Goal: Task Accomplishment & Management: Complete application form

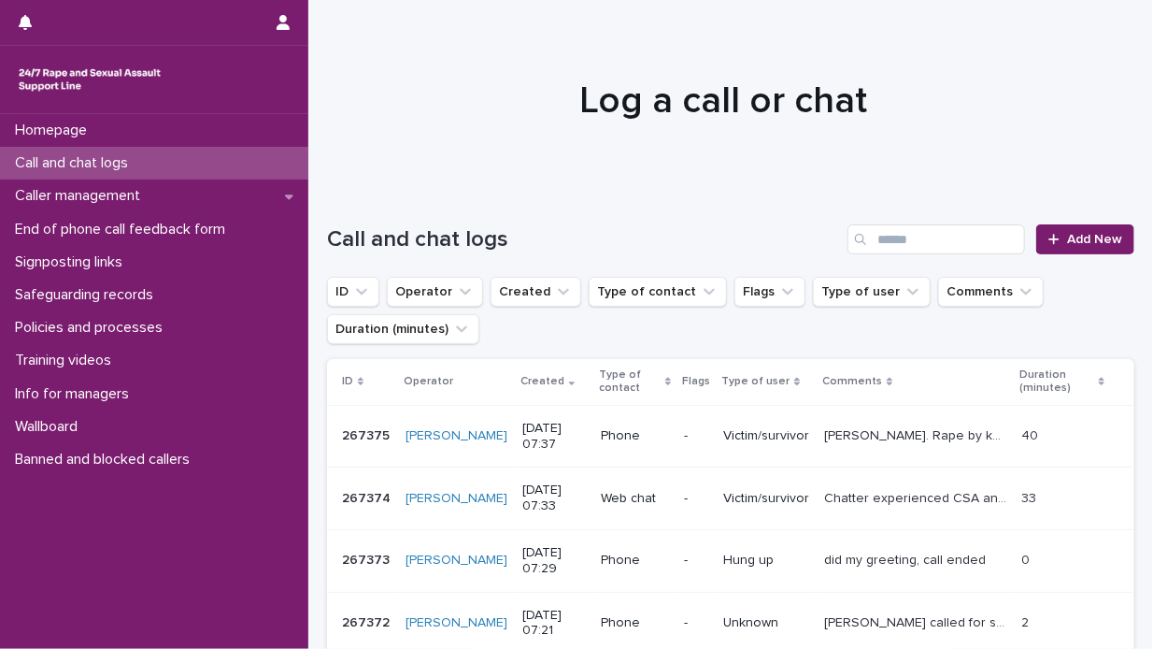
scroll to position [93, 0]
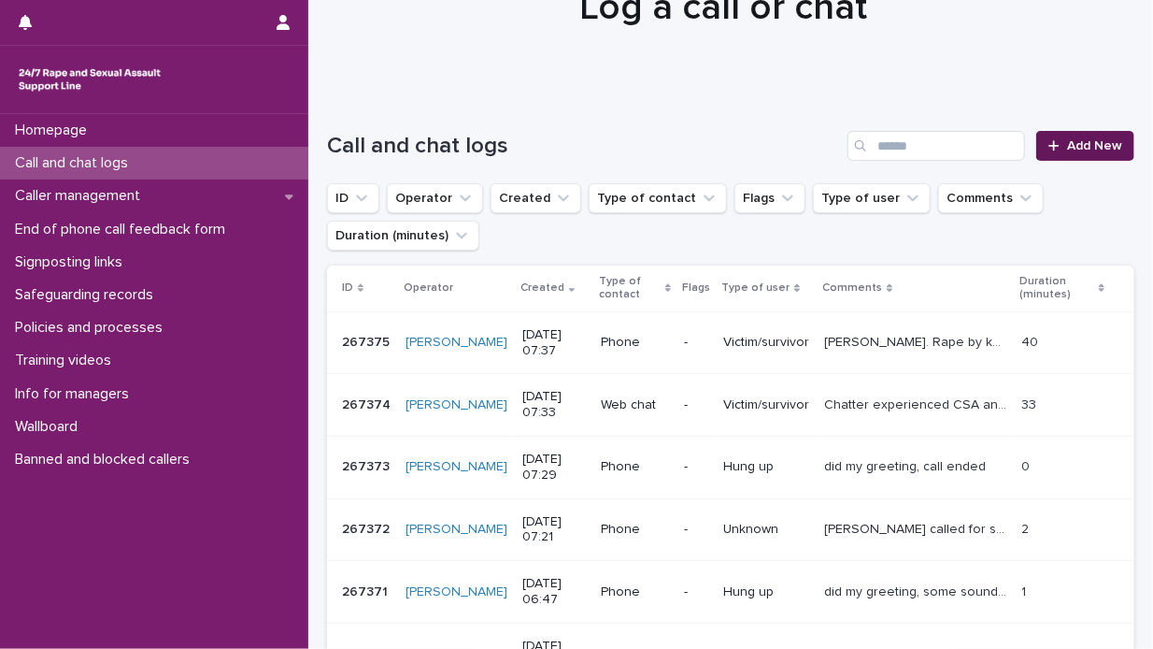
click at [1068, 135] on link "Add New" at bounding box center [1085, 146] width 98 height 30
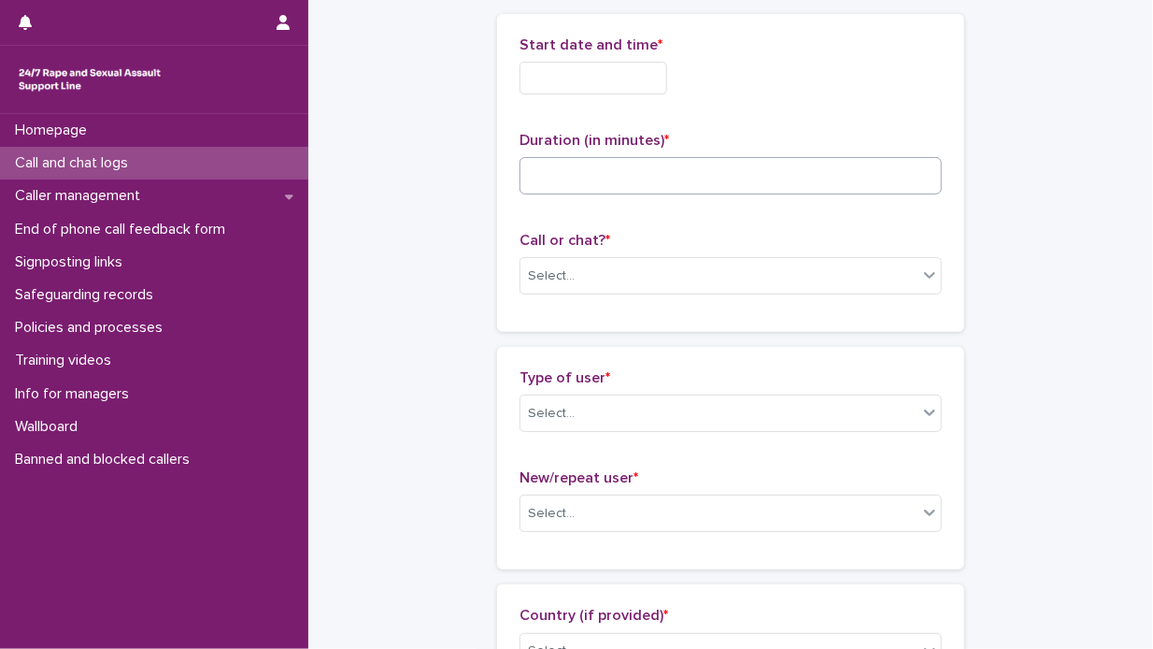
scroll to position [94, 0]
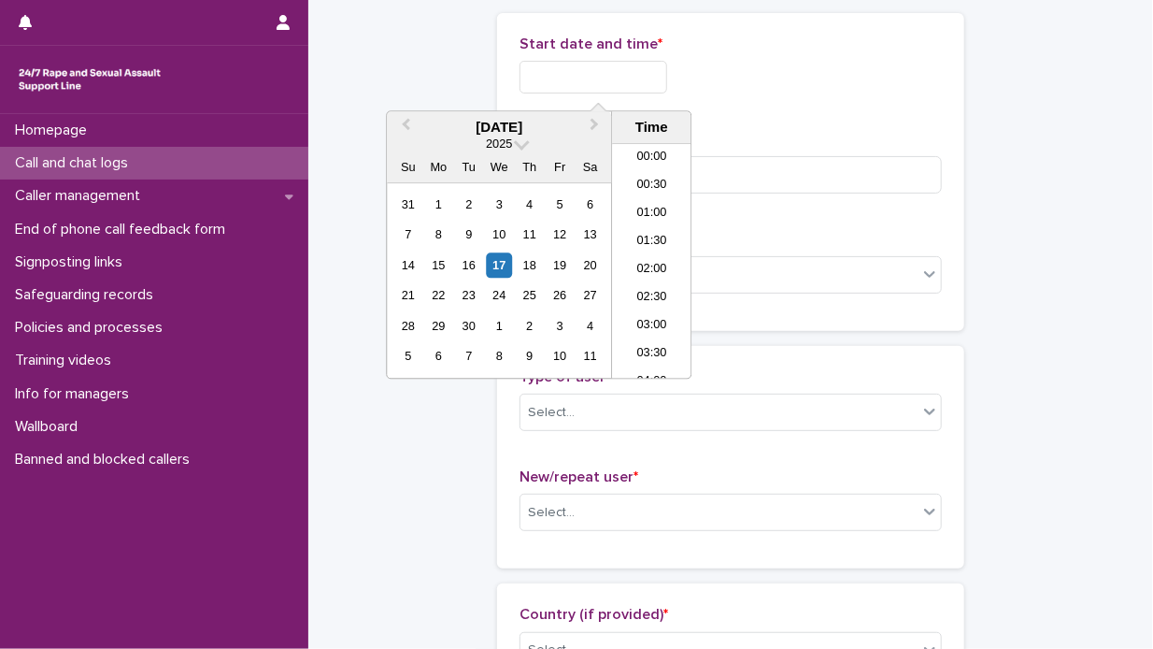
click at [528, 80] on input "text" at bounding box center [594, 77] width 148 height 33
click at [498, 259] on div "17" at bounding box center [499, 264] width 25 height 25
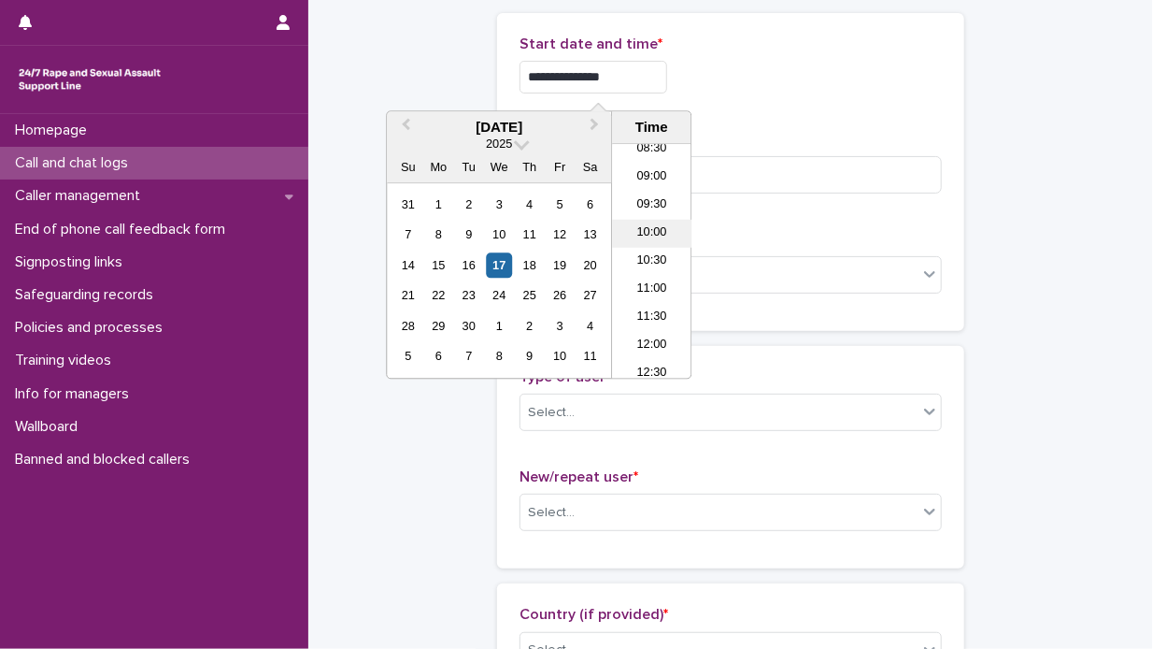
click at [655, 235] on li "10:00" at bounding box center [651, 234] width 79 height 28
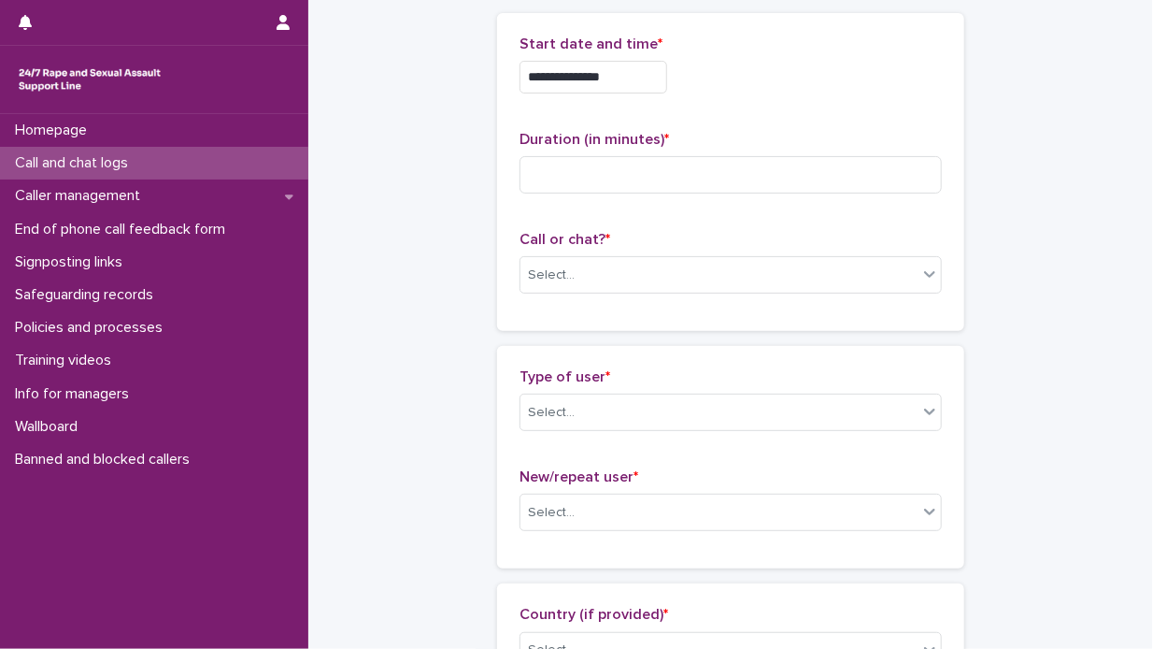
click at [620, 77] on input "**********" at bounding box center [594, 77] width 148 height 33
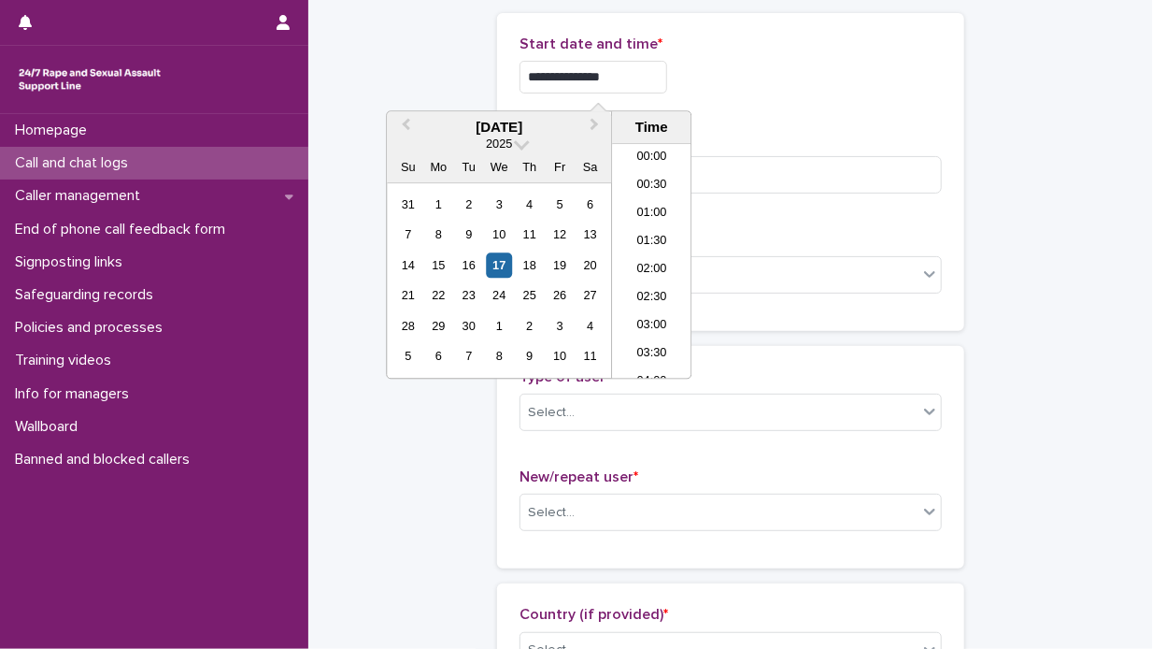
scroll to position [458, 0]
type input "**********"
click at [744, 74] on div "**********" at bounding box center [731, 77] width 422 height 33
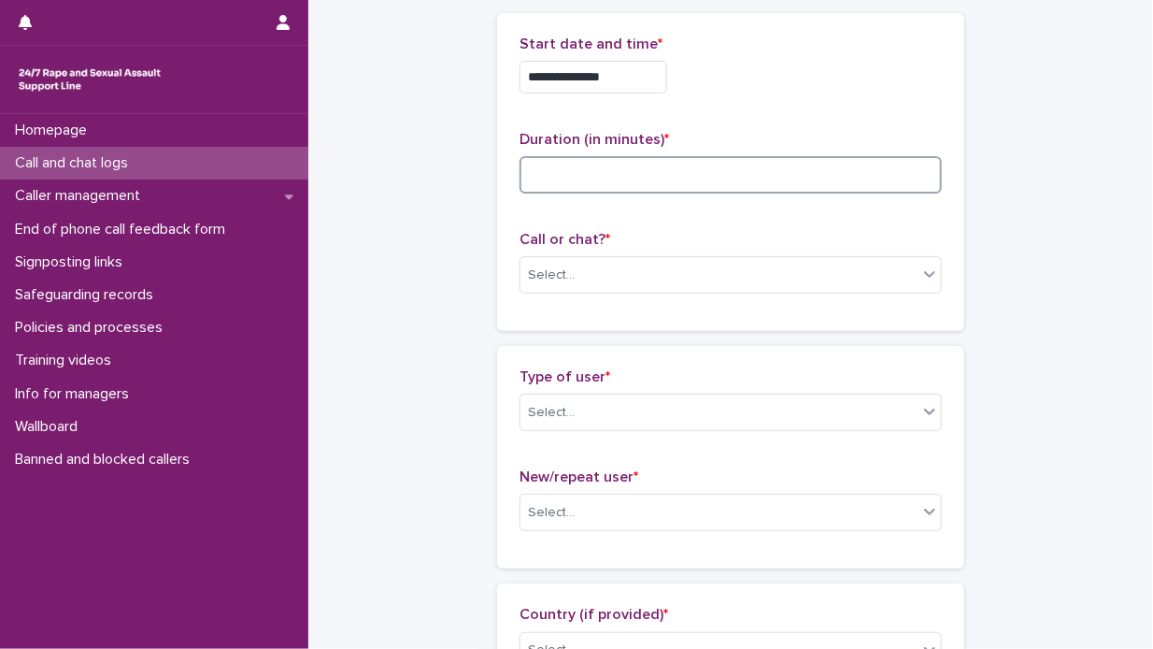
click at [546, 170] on input at bounding box center [731, 174] width 422 height 37
type input "**"
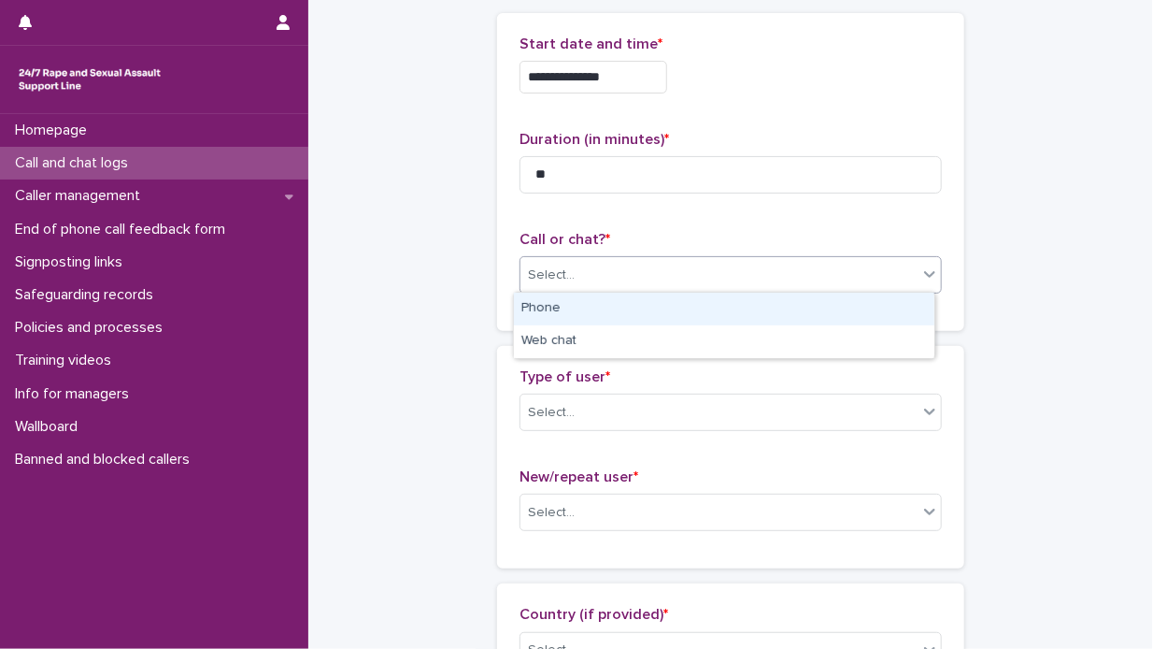
click at [924, 274] on icon at bounding box center [929, 274] width 11 height 7
click at [874, 304] on div "Phone" at bounding box center [724, 308] width 421 height 33
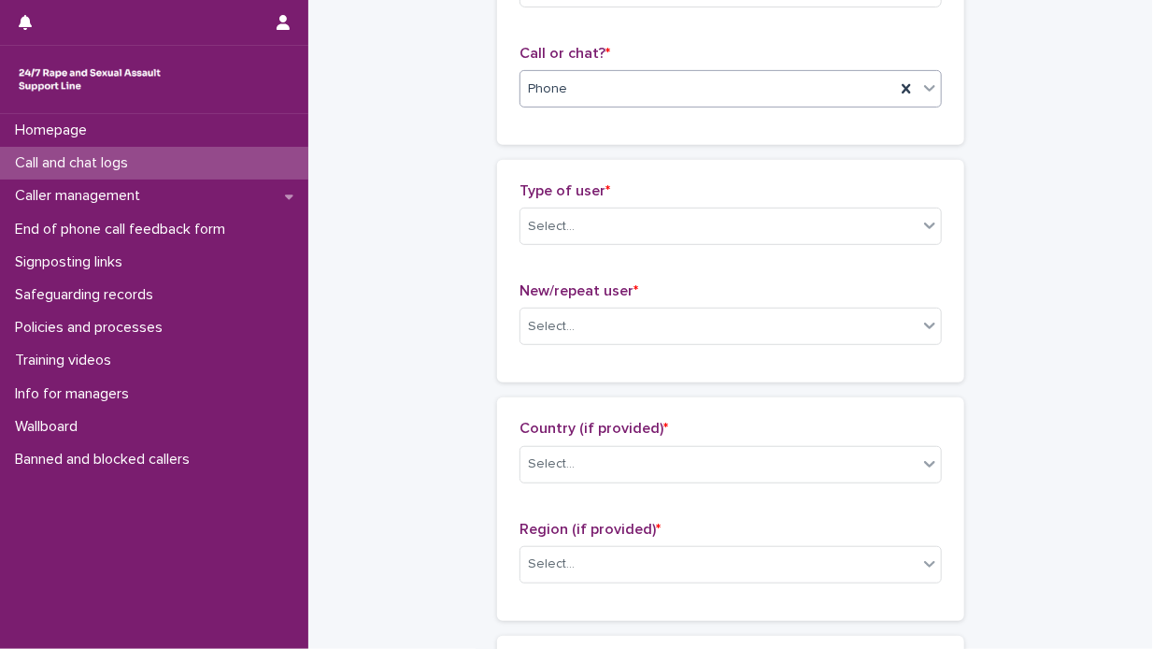
scroll to position [281, 0]
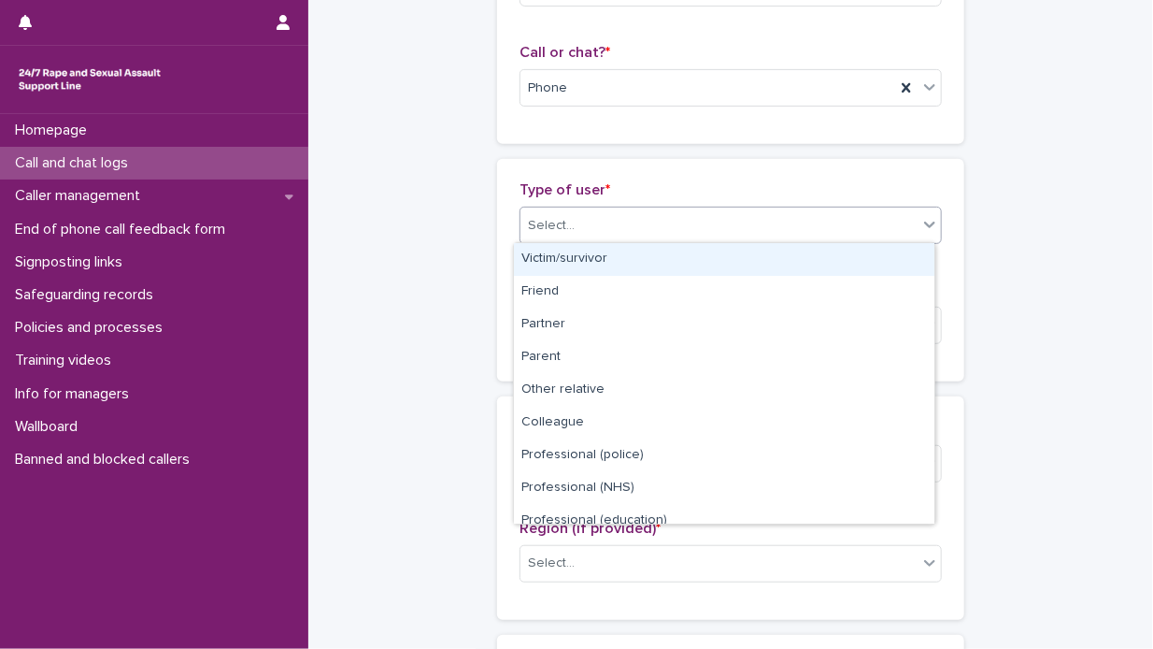
click at [924, 221] on icon at bounding box center [929, 224] width 11 height 7
click at [869, 246] on div "Victim/survivor" at bounding box center [724, 259] width 421 height 33
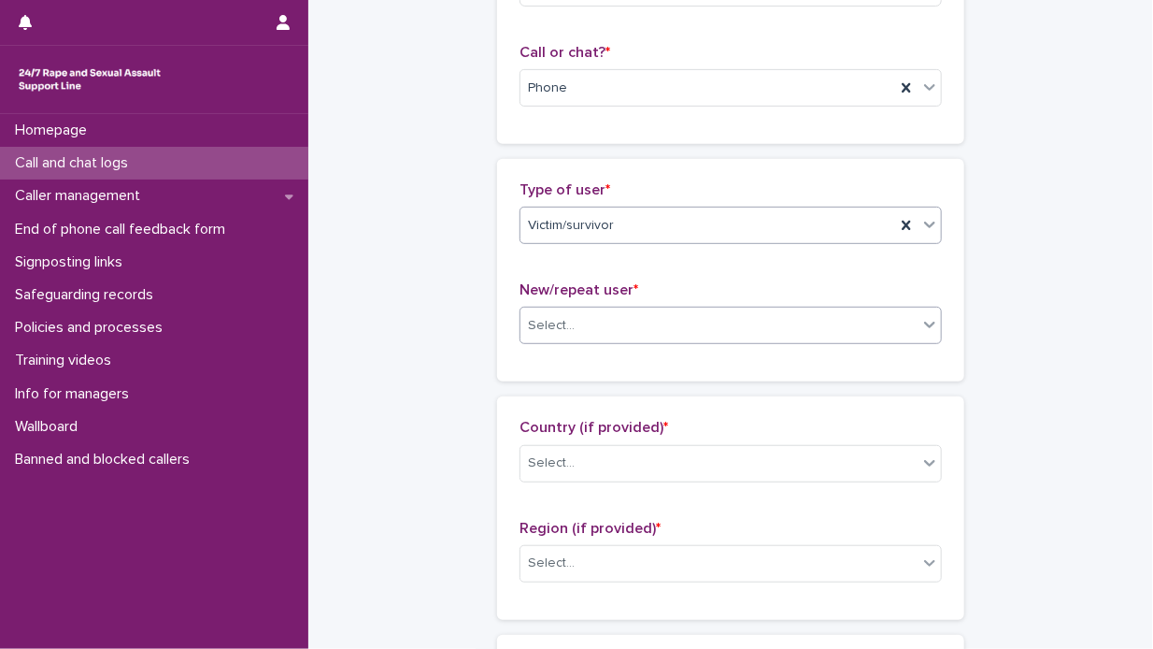
click at [924, 322] on icon at bounding box center [929, 325] width 11 height 7
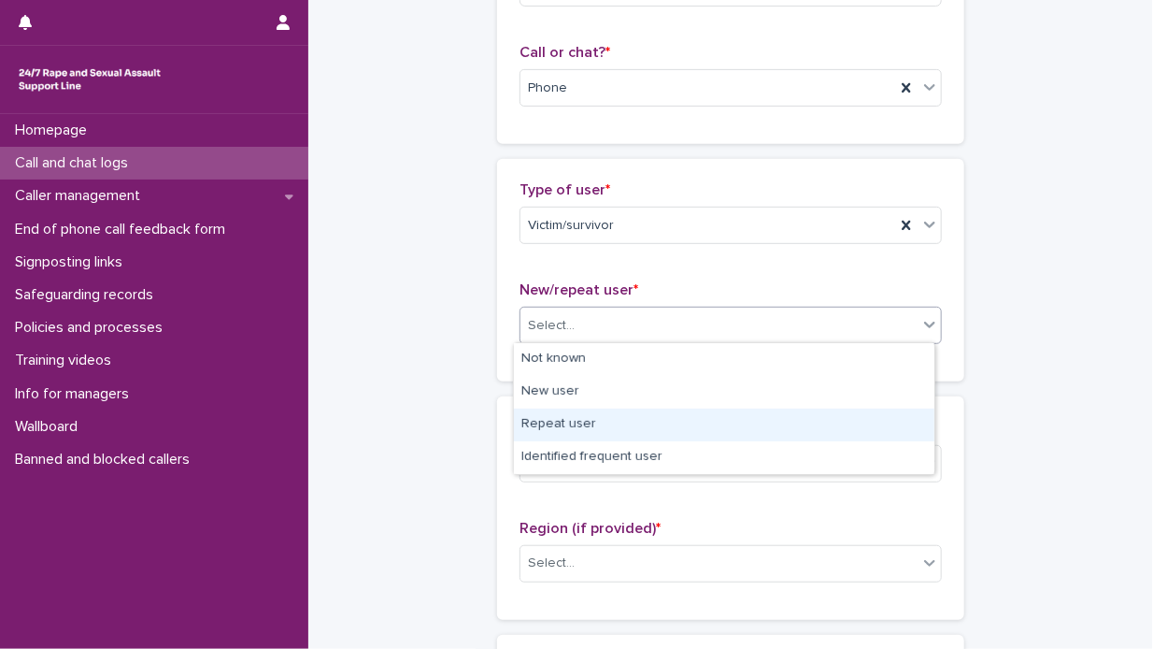
click at [714, 435] on div "Repeat user" at bounding box center [724, 424] width 421 height 33
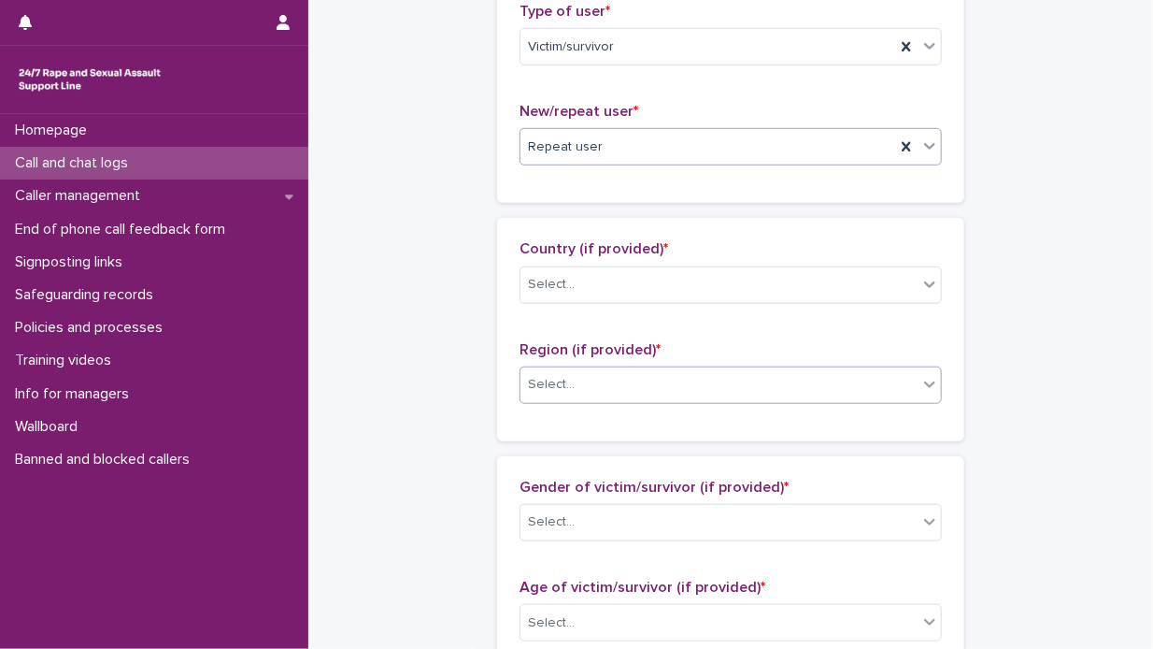
scroll to position [468, 0]
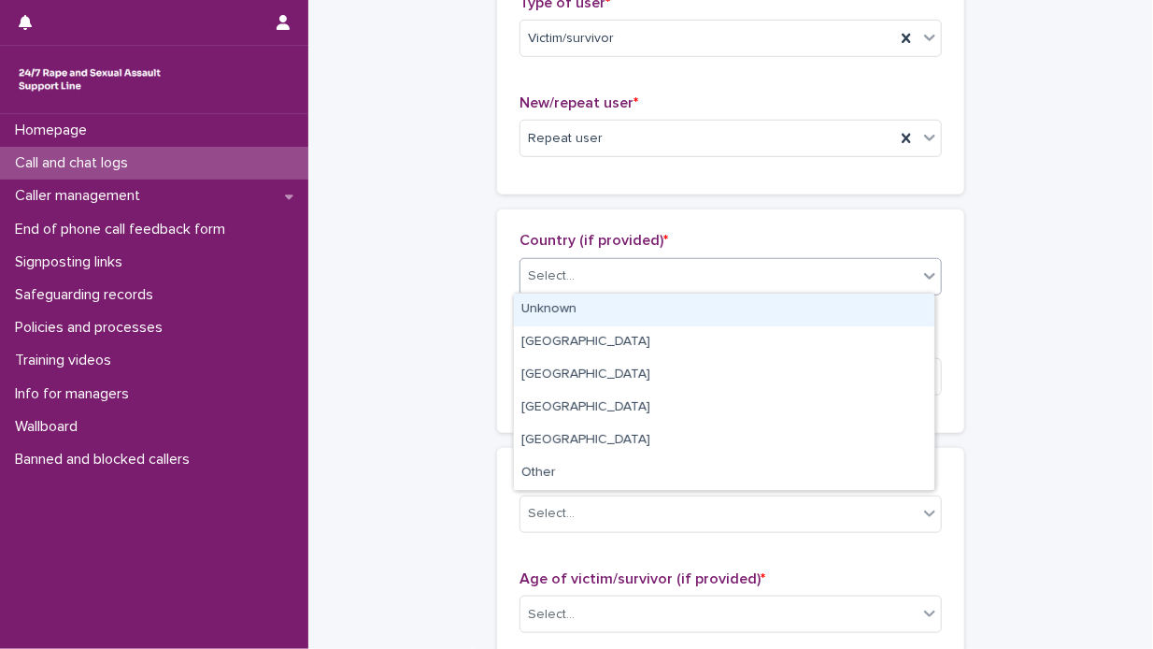
click at [925, 270] on icon at bounding box center [929, 275] width 19 height 19
click at [845, 300] on div "Unknown" at bounding box center [724, 309] width 421 height 33
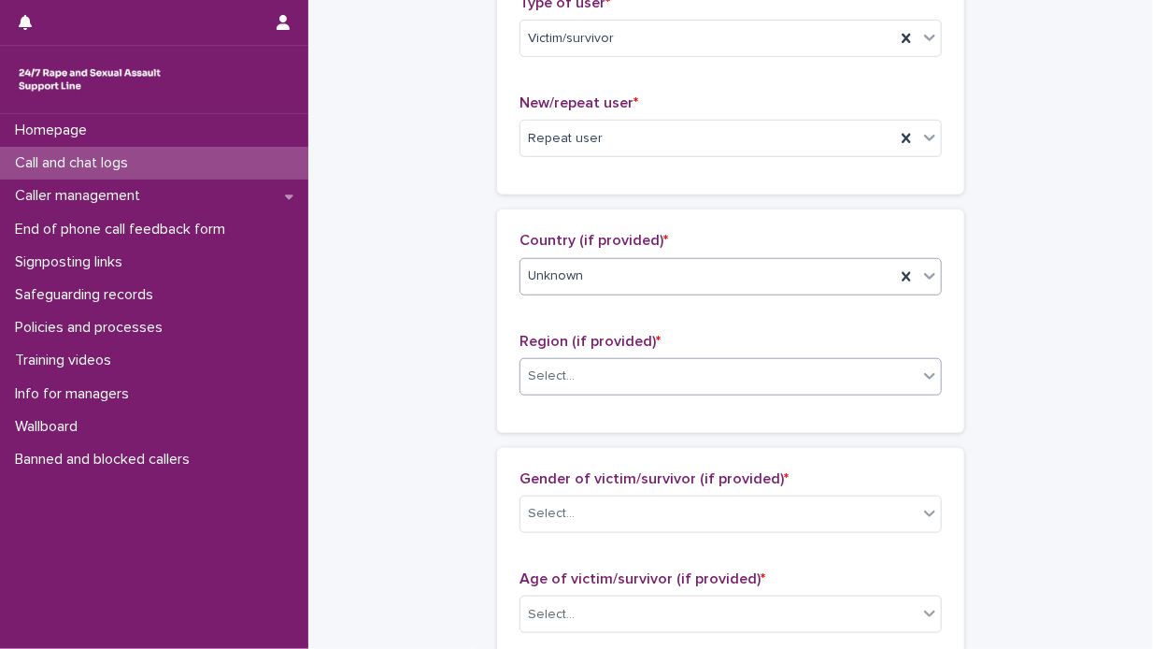
click at [924, 374] on icon at bounding box center [929, 376] width 11 height 7
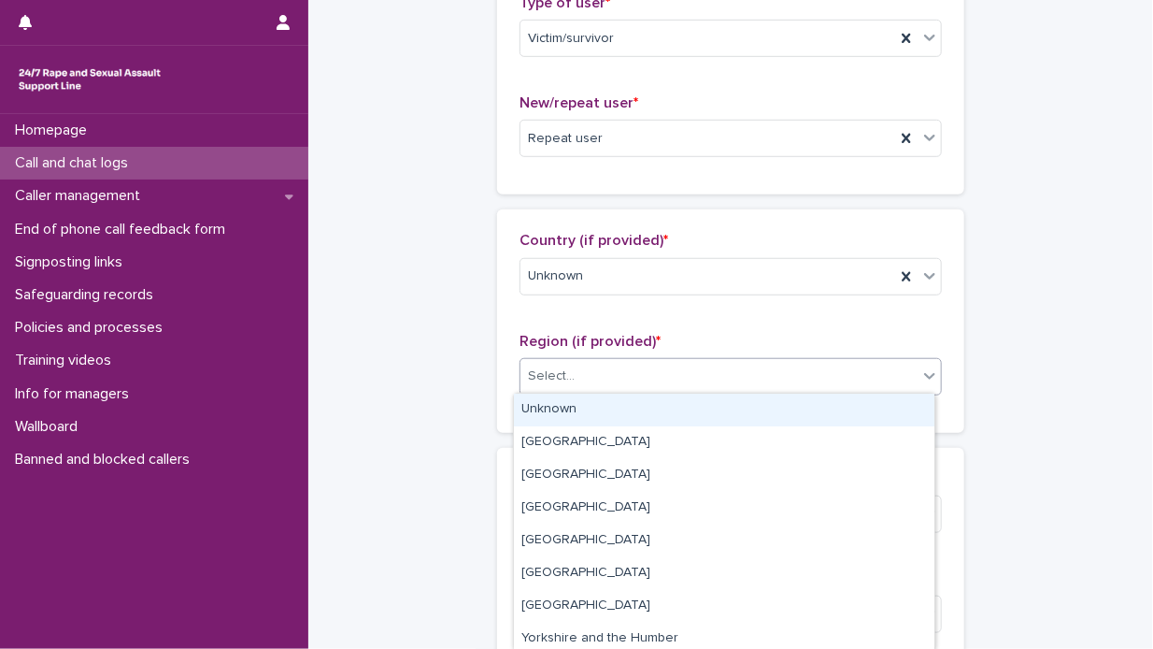
click at [863, 412] on div "Unknown" at bounding box center [724, 409] width 421 height 33
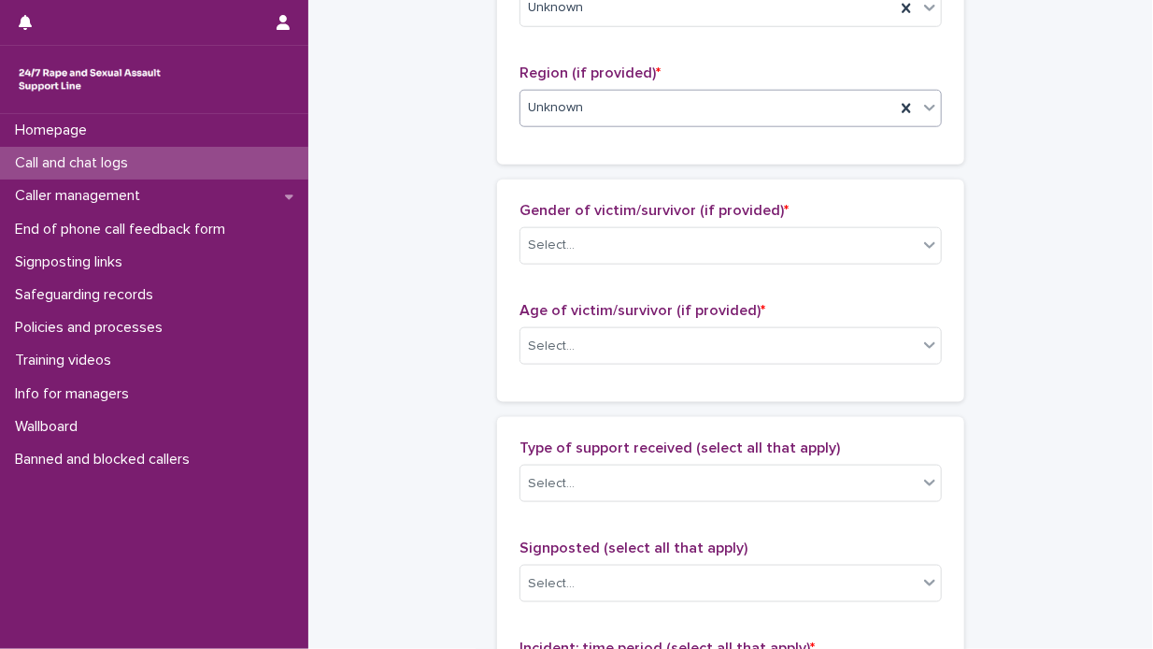
scroll to position [749, 0]
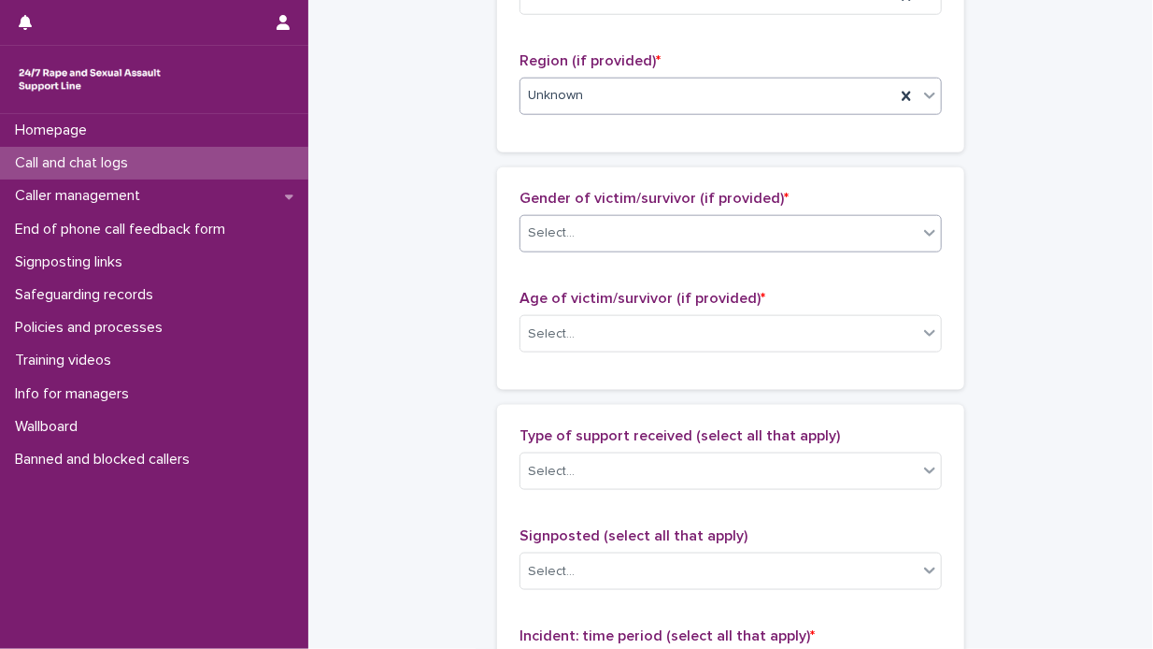
click at [924, 226] on icon at bounding box center [929, 232] width 19 height 19
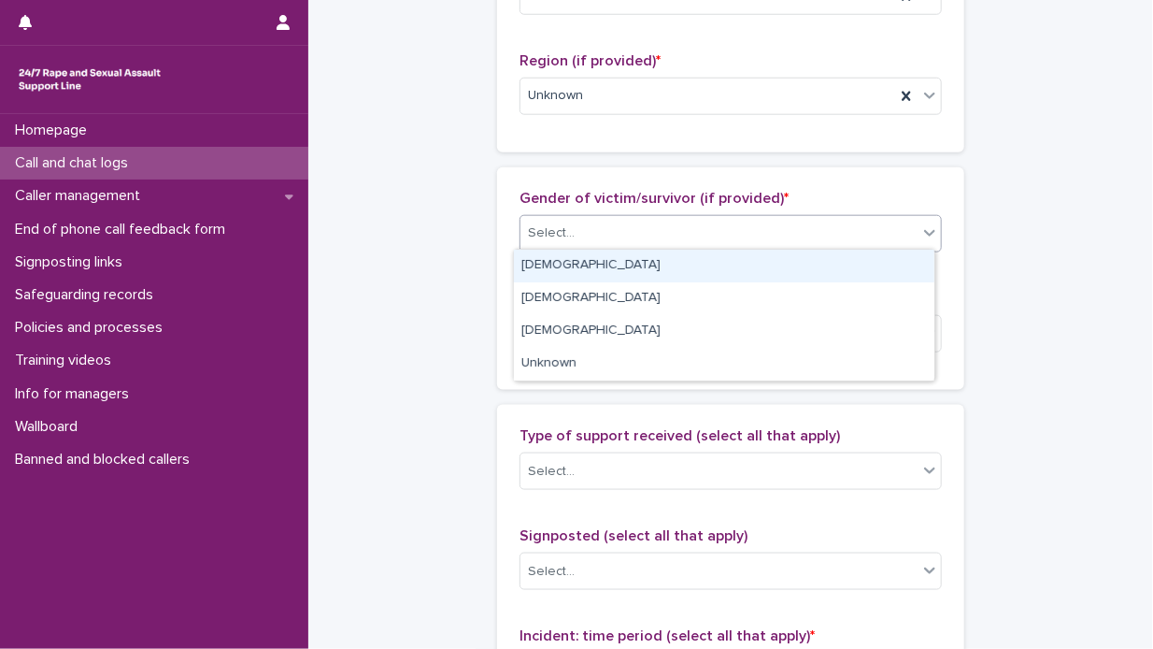
click at [890, 259] on div "[DEMOGRAPHIC_DATA]" at bounding box center [724, 266] width 421 height 33
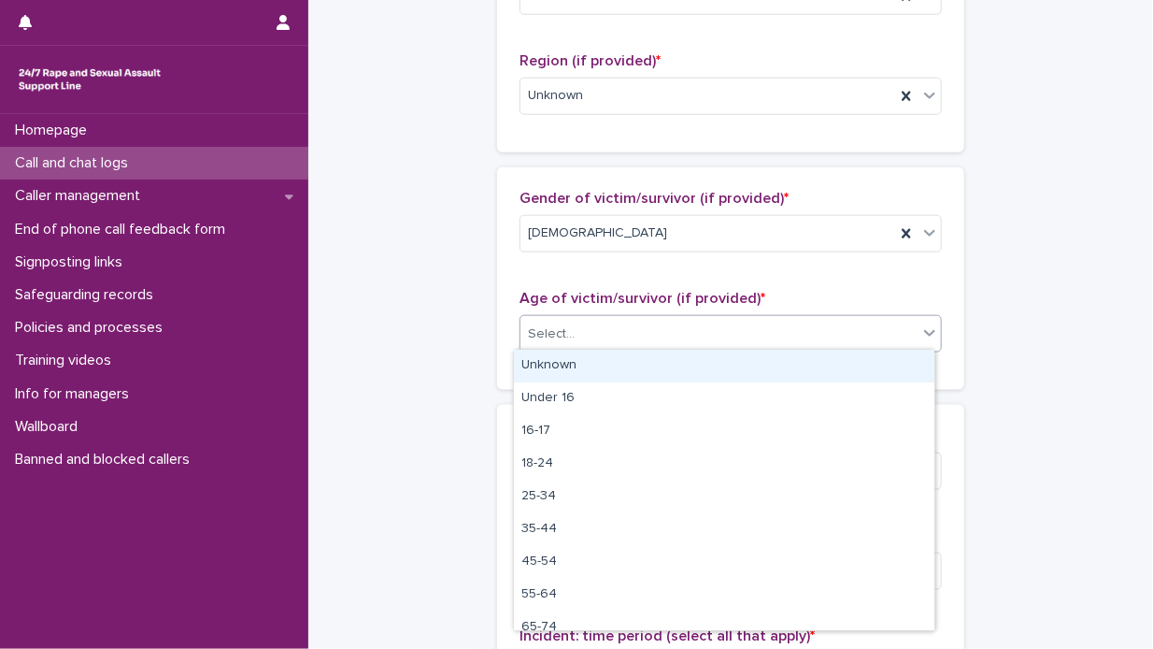
click at [923, 329] on icon at bounding box center [929, 332] width 19 height 19
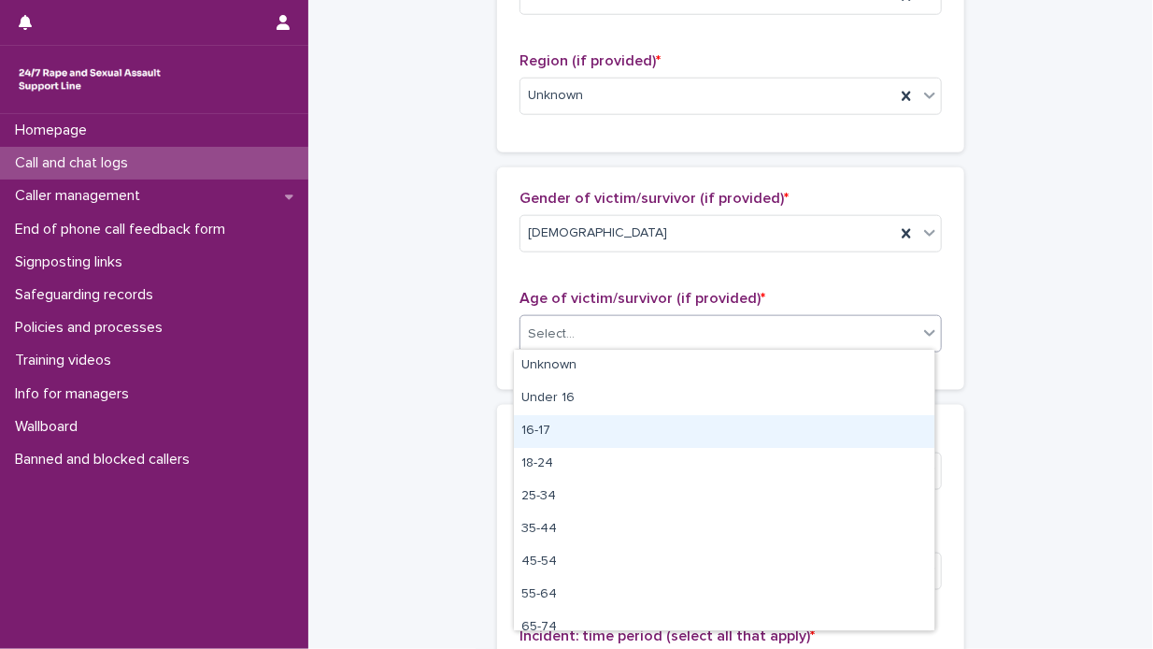
click at [710, 427] on div "16-17" at bounding box center [724, 431] width 421 height 33
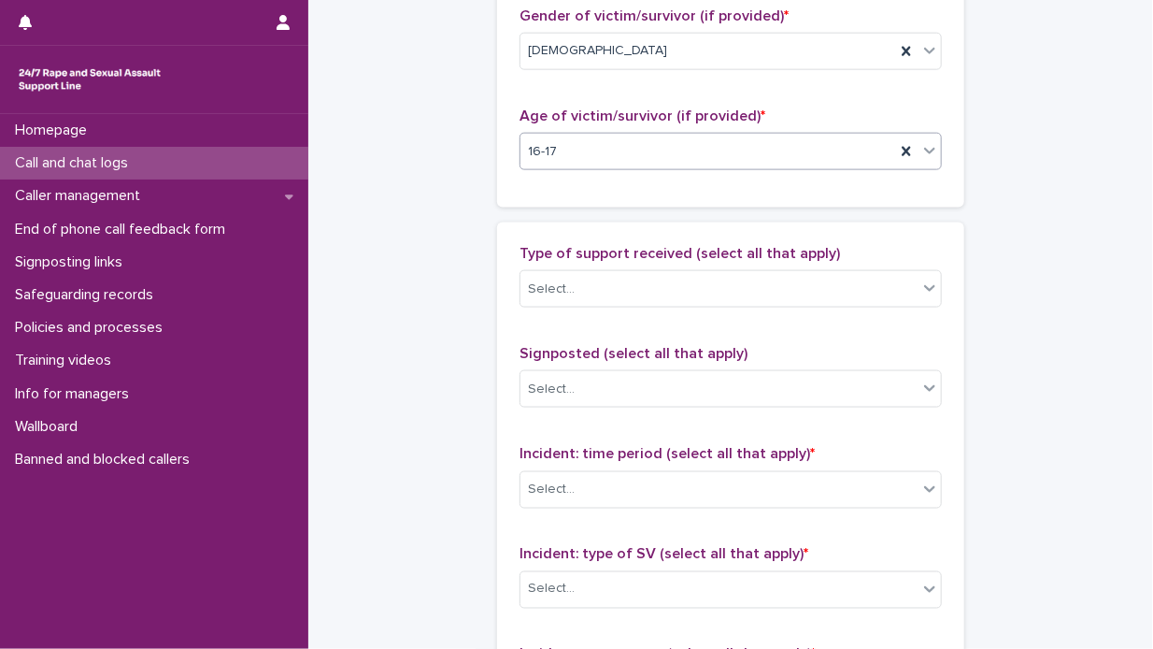
scroll to position [935, 0]
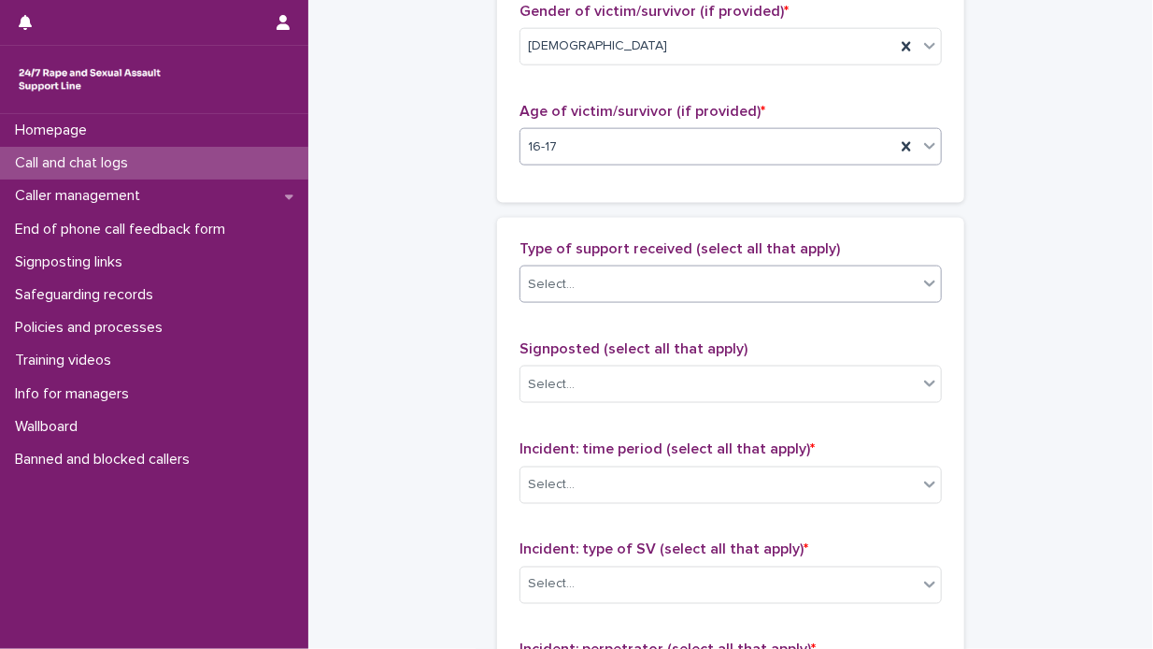
click at [926, 281] on icon at bounding box center [929, 283] width 19 height 19
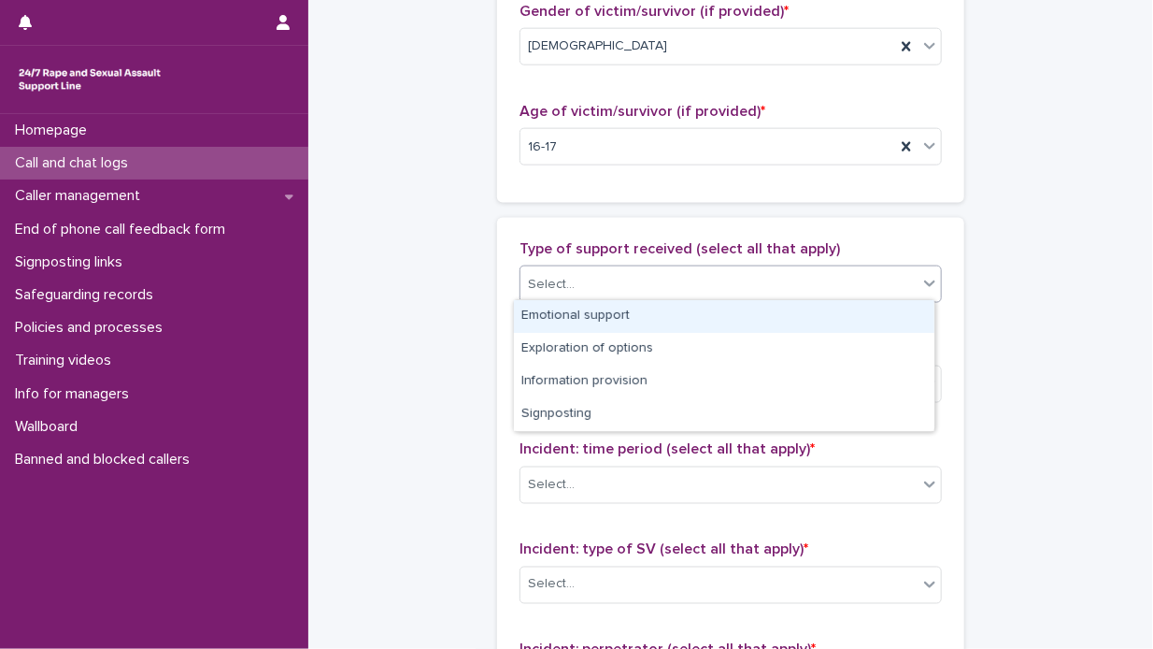
click at [867, 314] on div "Emotional support" at bounding box center [724, 316] width 421 height 33
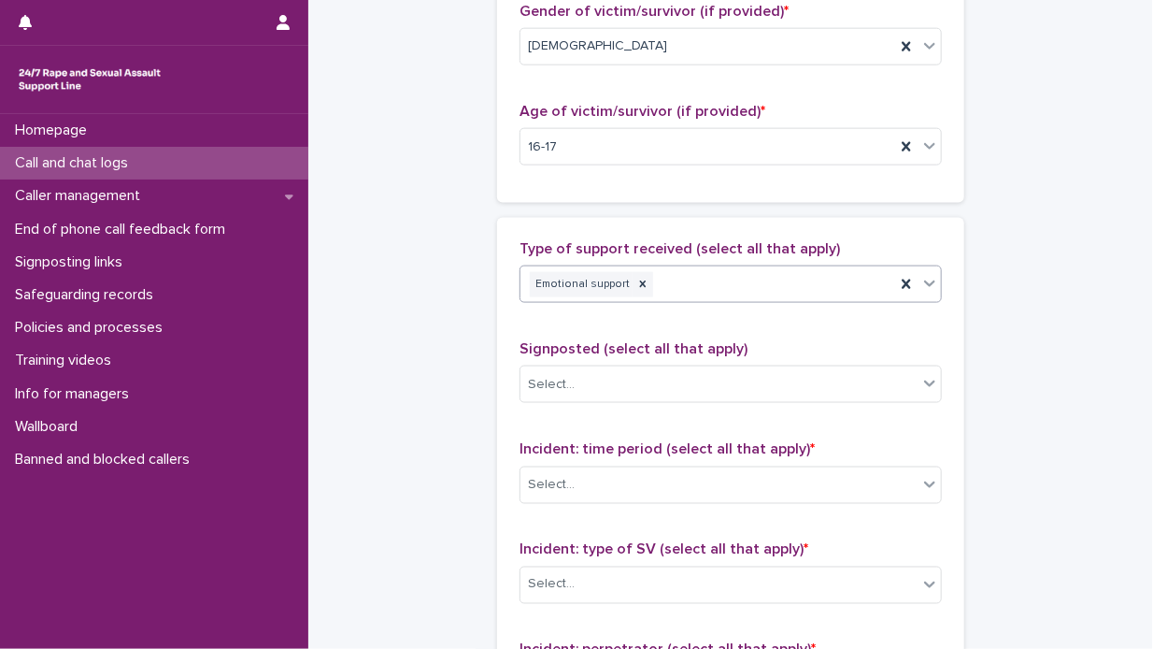
scroll to position [1122, 0]
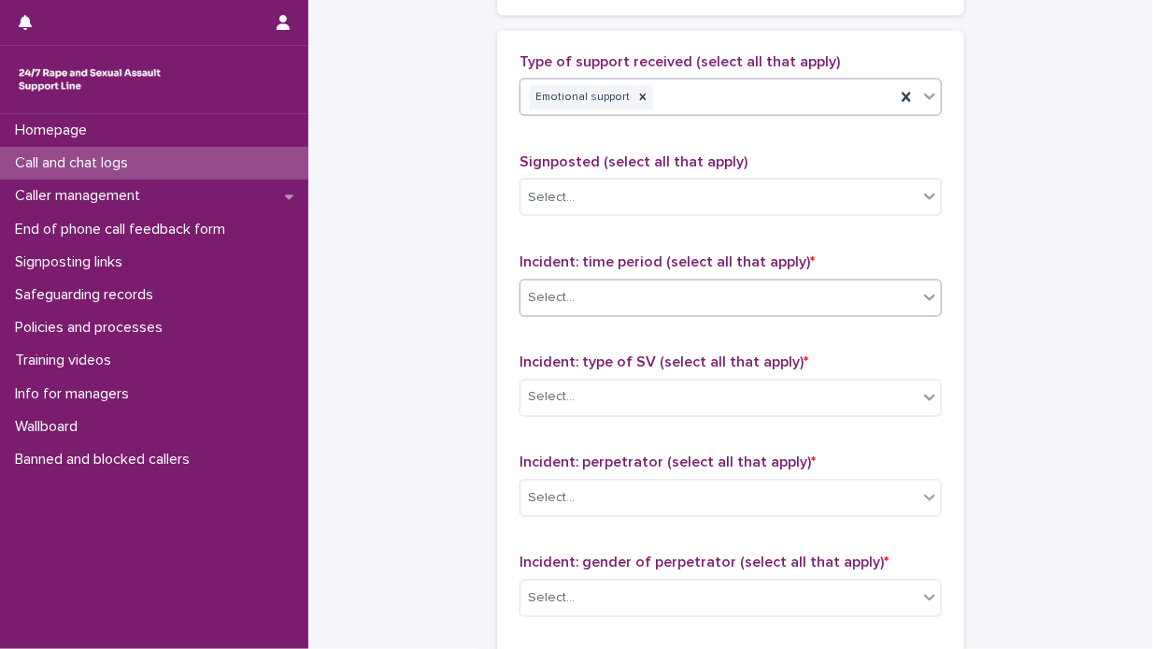
click at [924, 294] on icon at bounding box center [929, 297] width 11 height 7
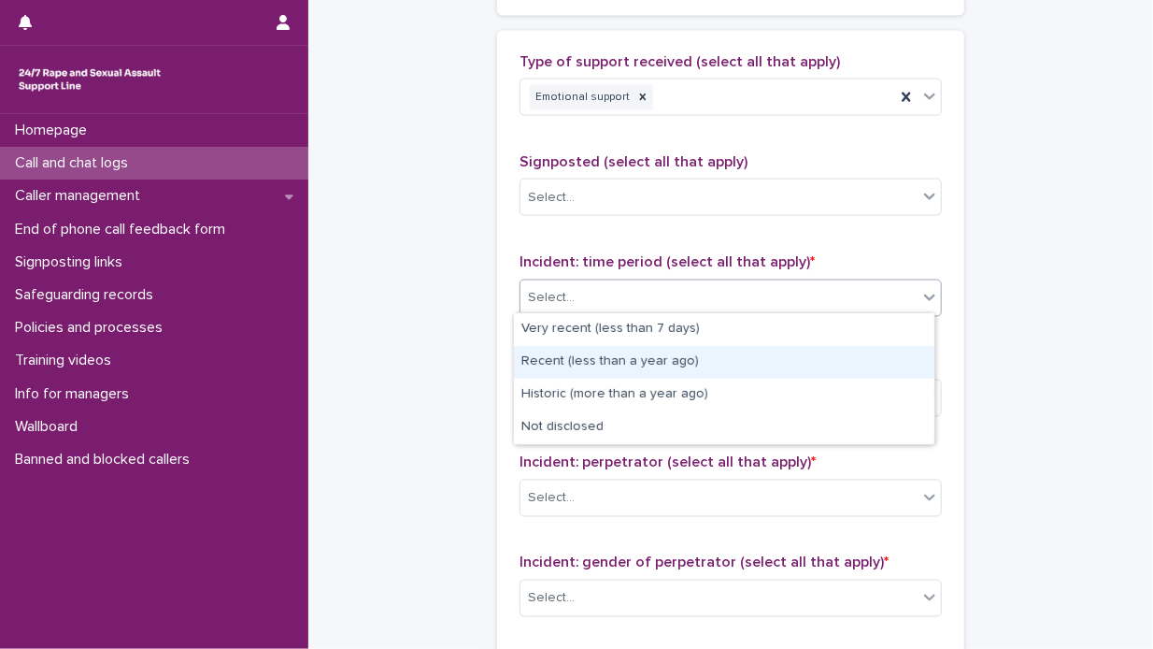
click at [804, 362] on div "Recent (less than a year ago)" at bounding box center [724, 362] width 421 height 33
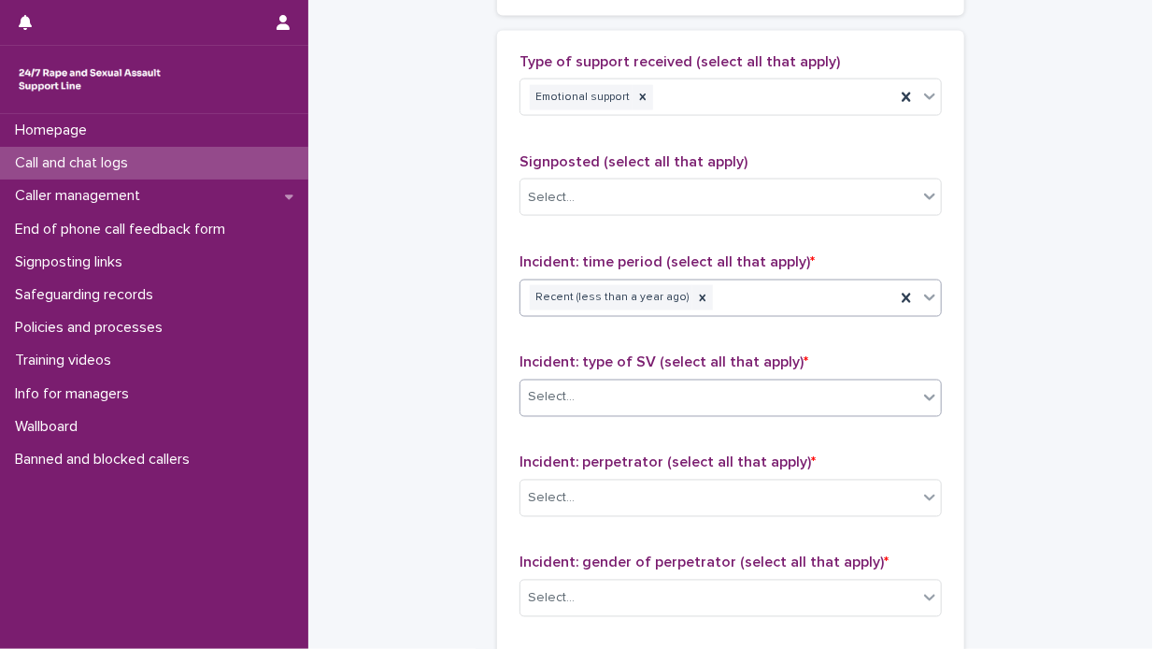
click at [921, 390] on icon at bounding box center [929, 397] width 19 height 19
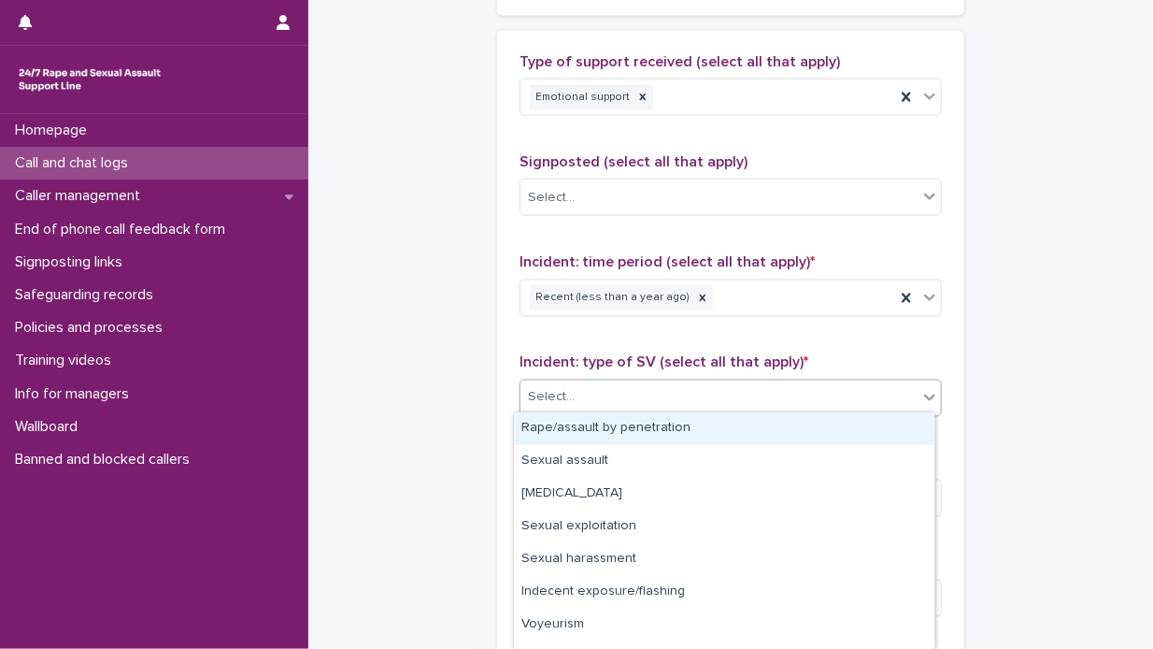
click at [815, 427] on div "Rape/assault by penetration" at bounding box center [724, 428] width 421 height 33
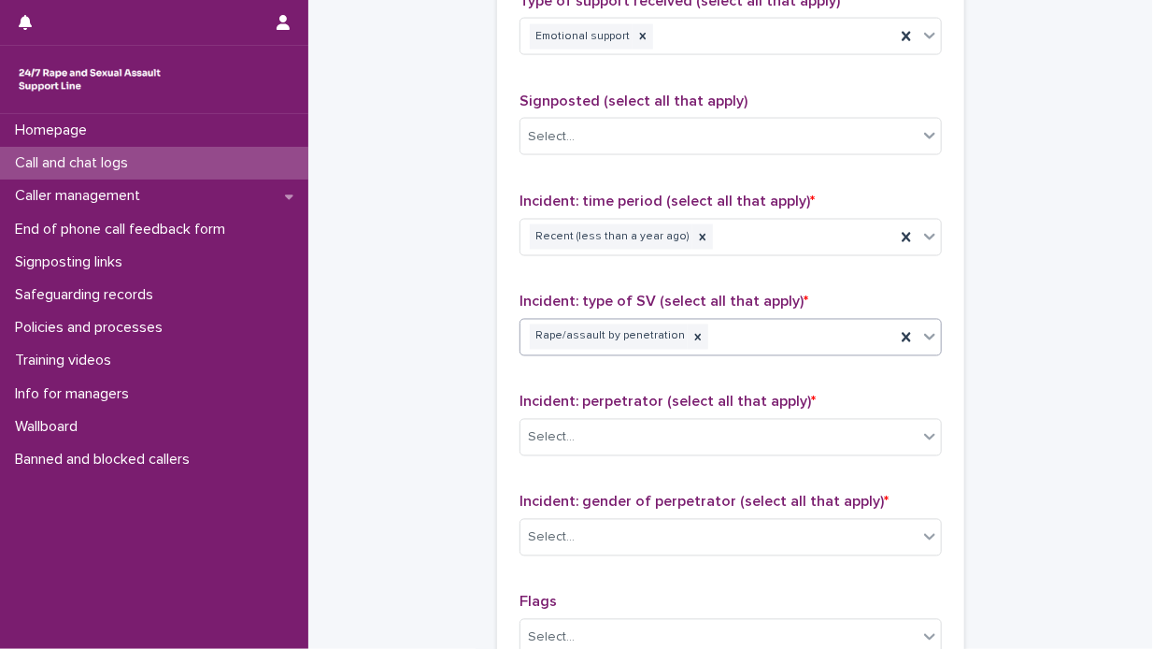
scroll to position [1309, 0]
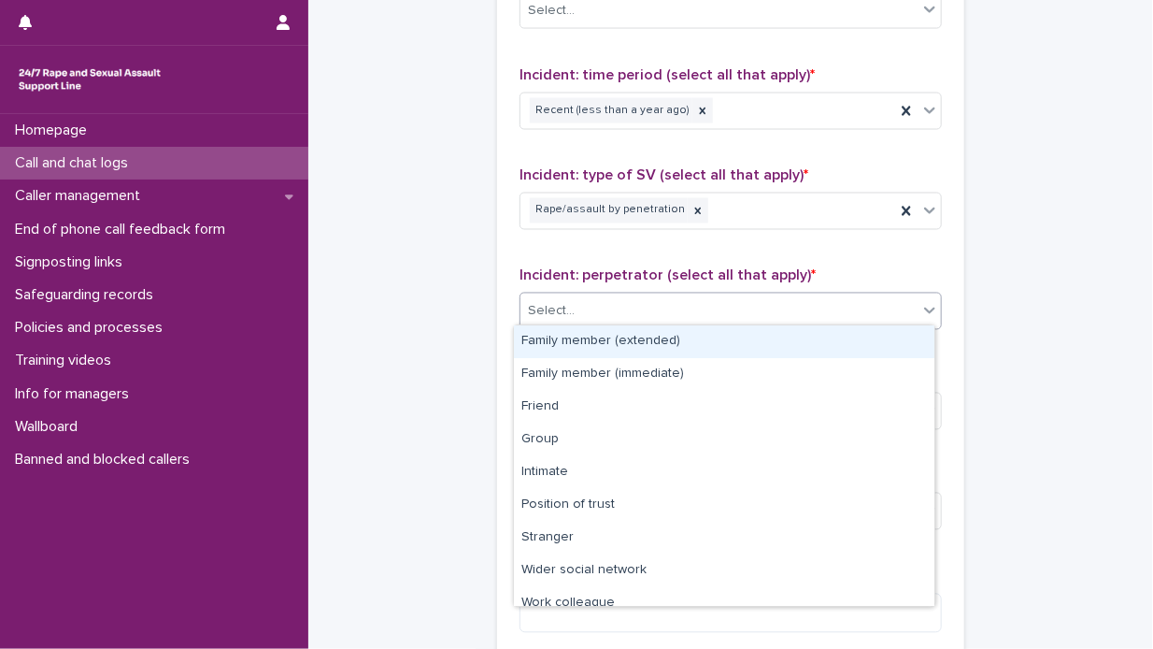
click at [927, 307] on icon at bounding box center [929, 310] width 11 height 7
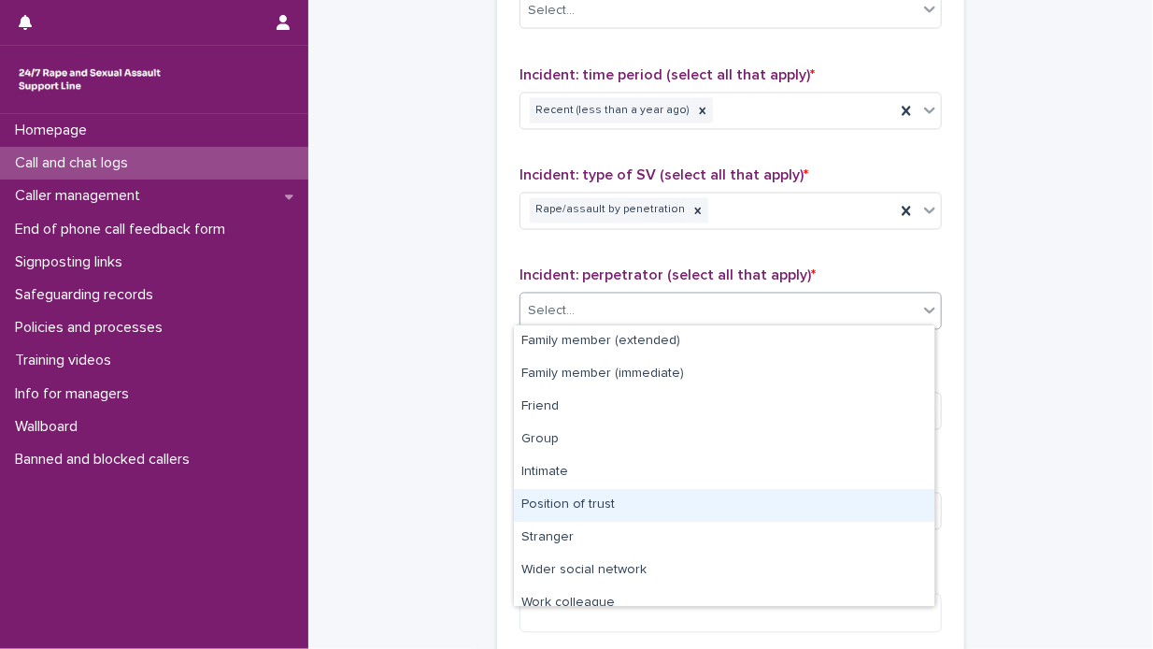
click at [671, 499] on div "Position of trust" at bounding box center [724, 505] width 421 height 33
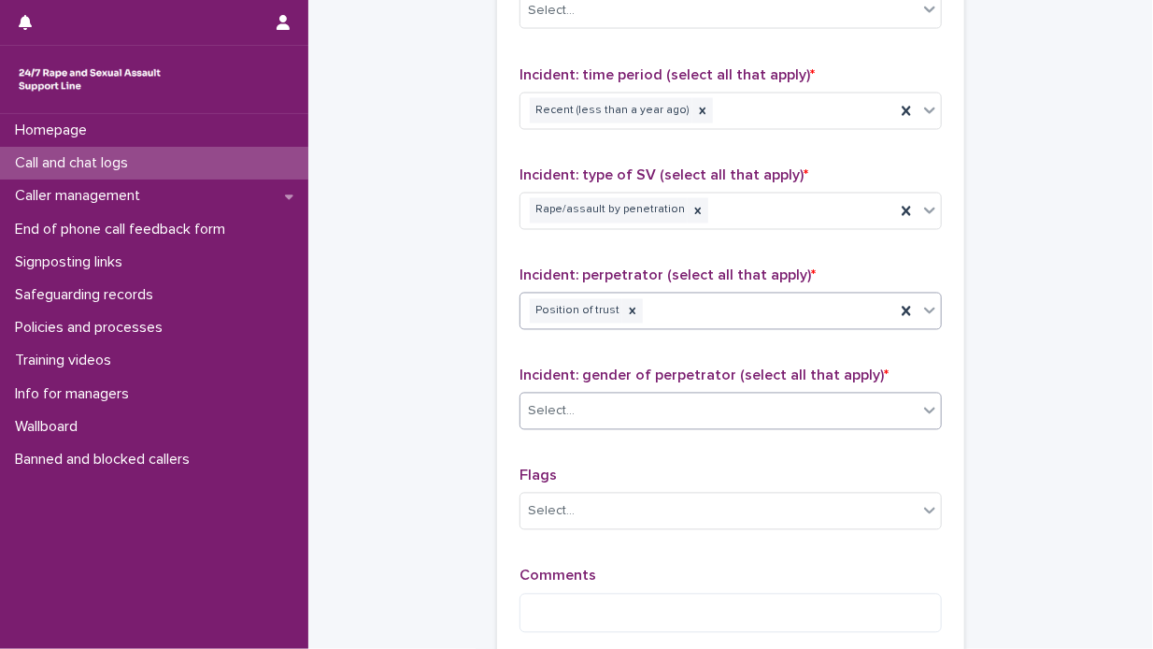
click at [926, 407] on icon at bounding box center [929, 410] width 11 height 7
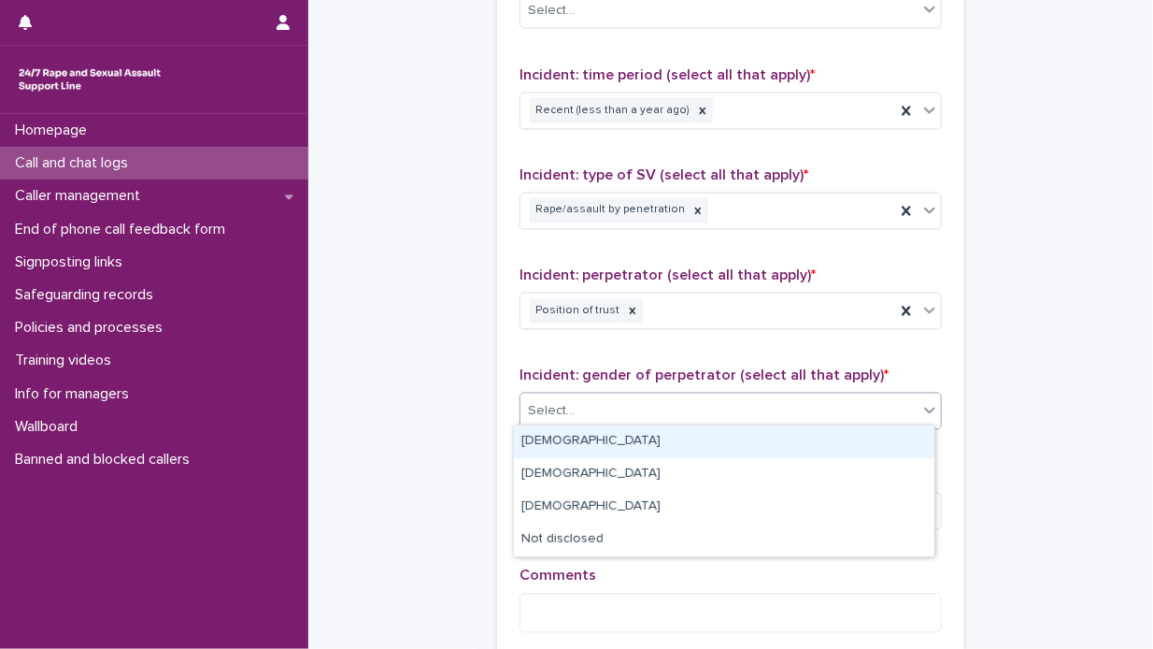
click at [830, 435] on div "[DEMOGRAPHIC_DATA]" at bounding box center [724, 441] width 421 height 33
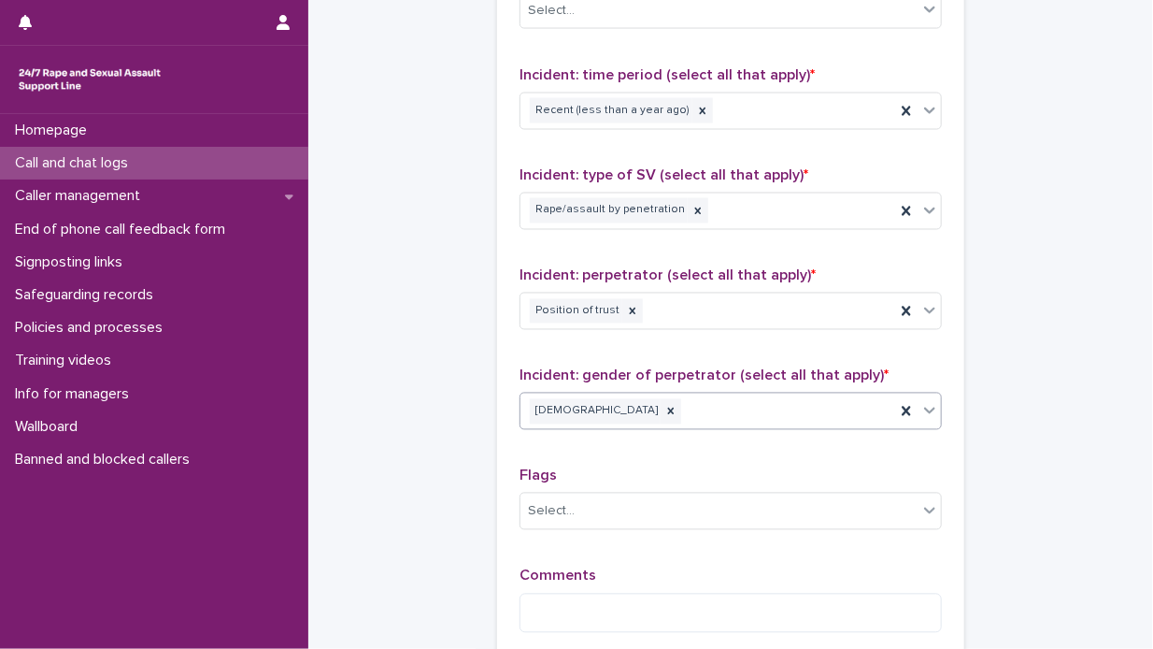
scroll to position [1496, 0]
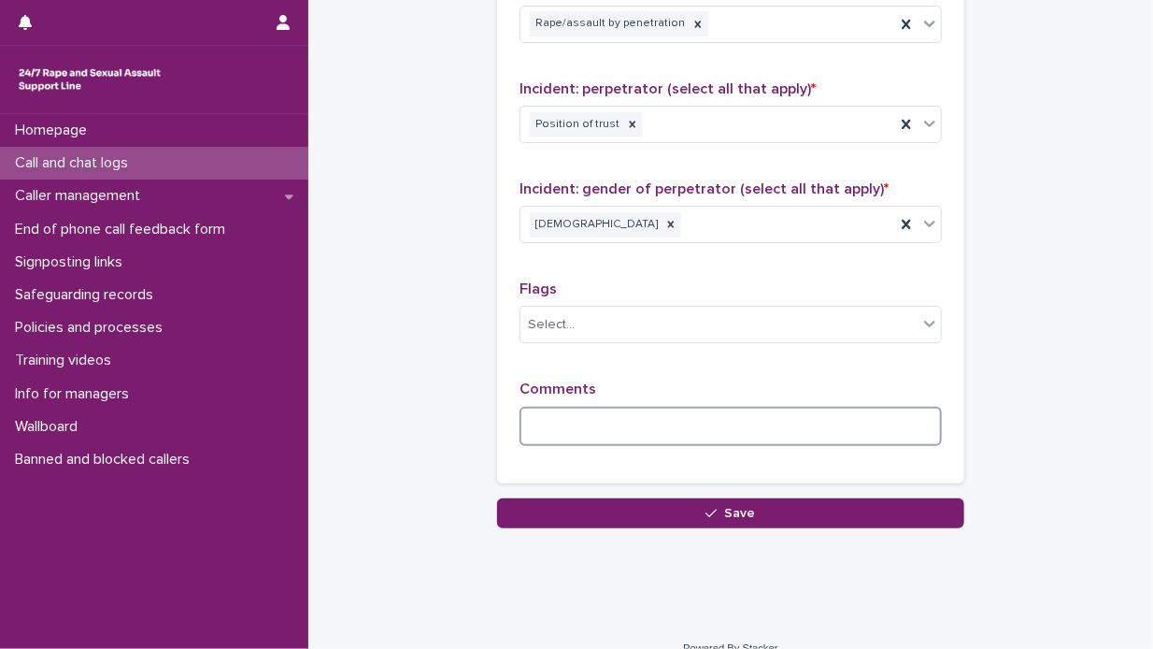
click at [533, 416] on textarea at bounding box center [731, 426] width 422 height 40
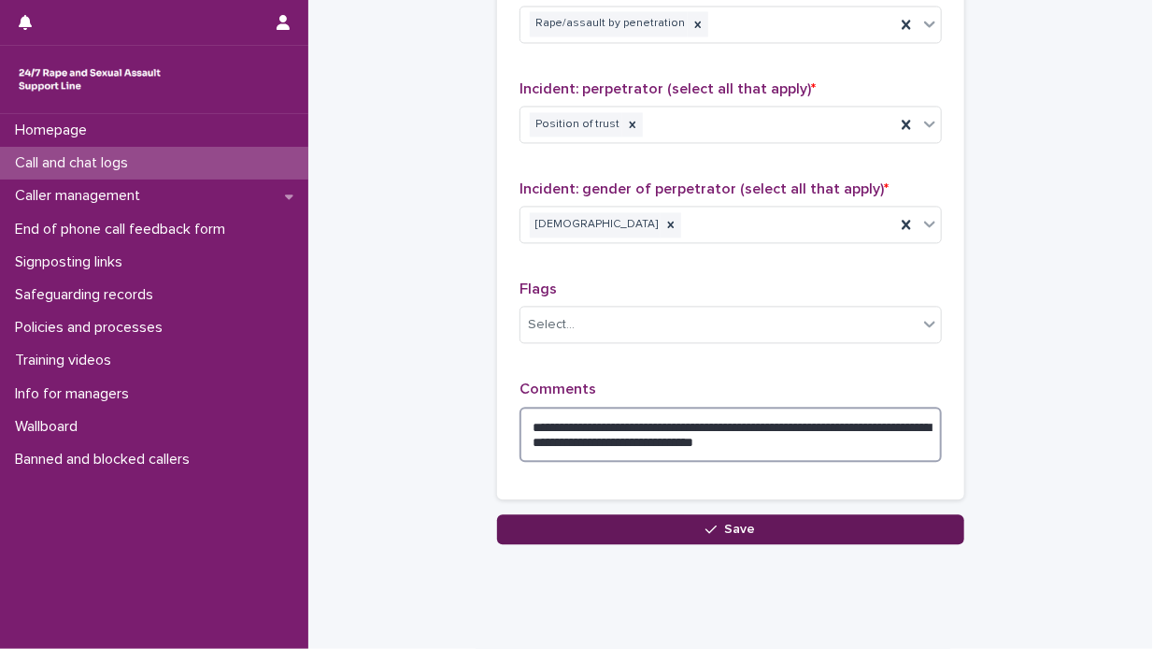
type textarea "**********"
click at [740, 522] on span "Save" at bounding box center [740, 528] width 31 height 13
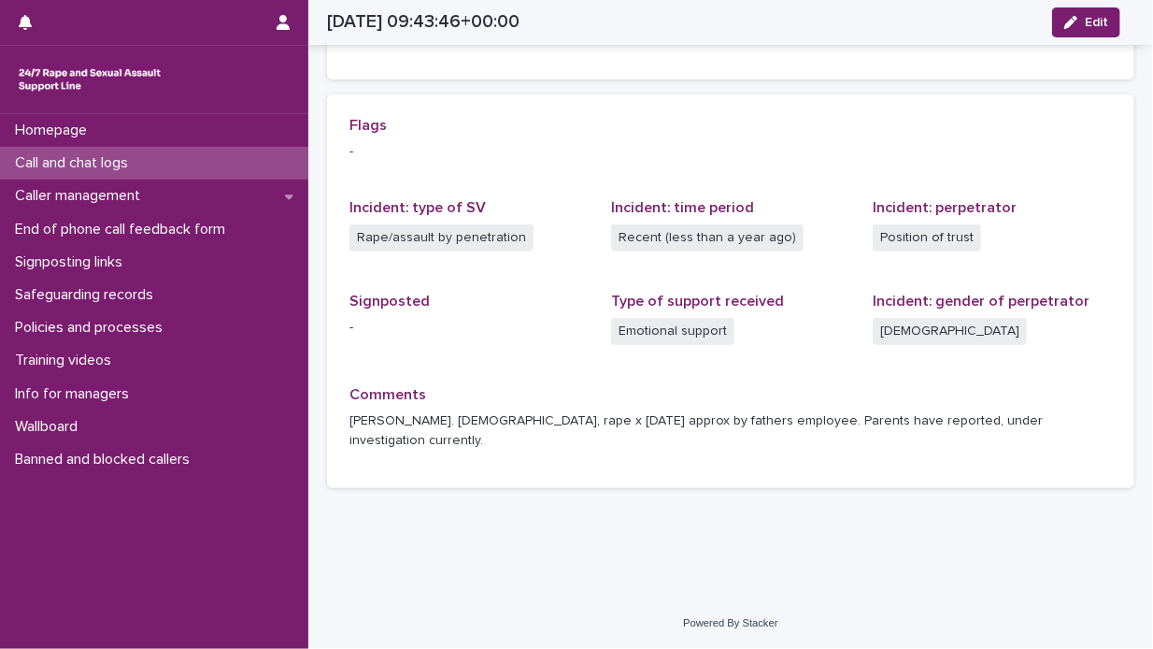
scroll to position [344, 0]
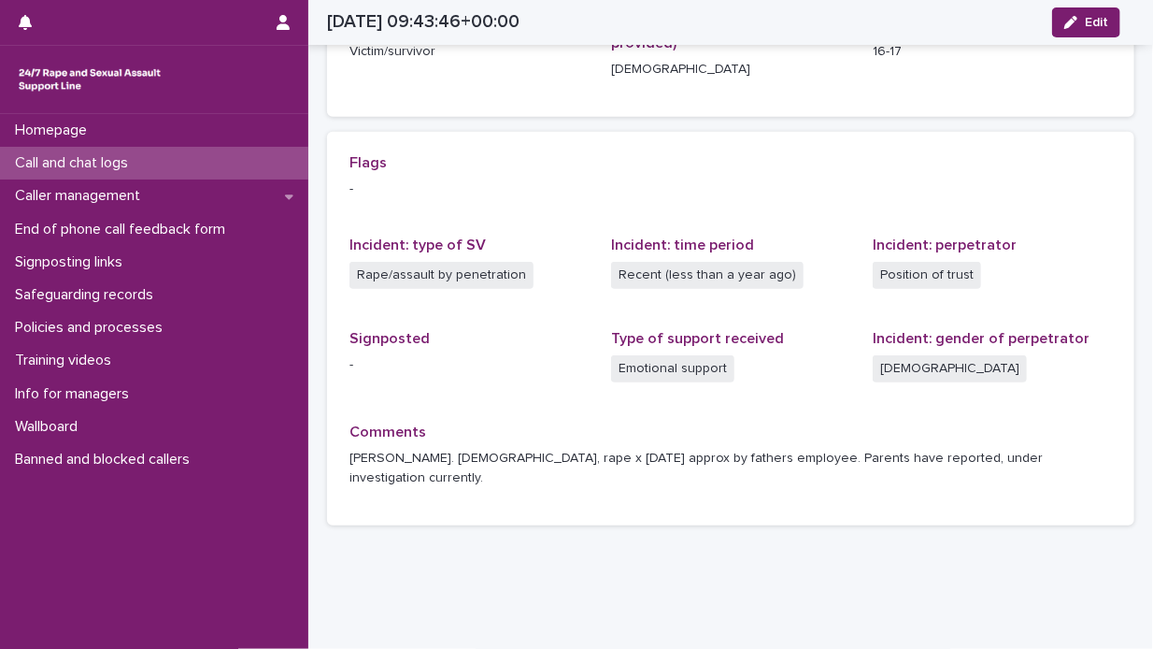
click at [179, 156] on div "Call and chat logs" at bounding box center [154, 163] width 308 height 33
